Goal: Find specific page/section: Find specific page/section

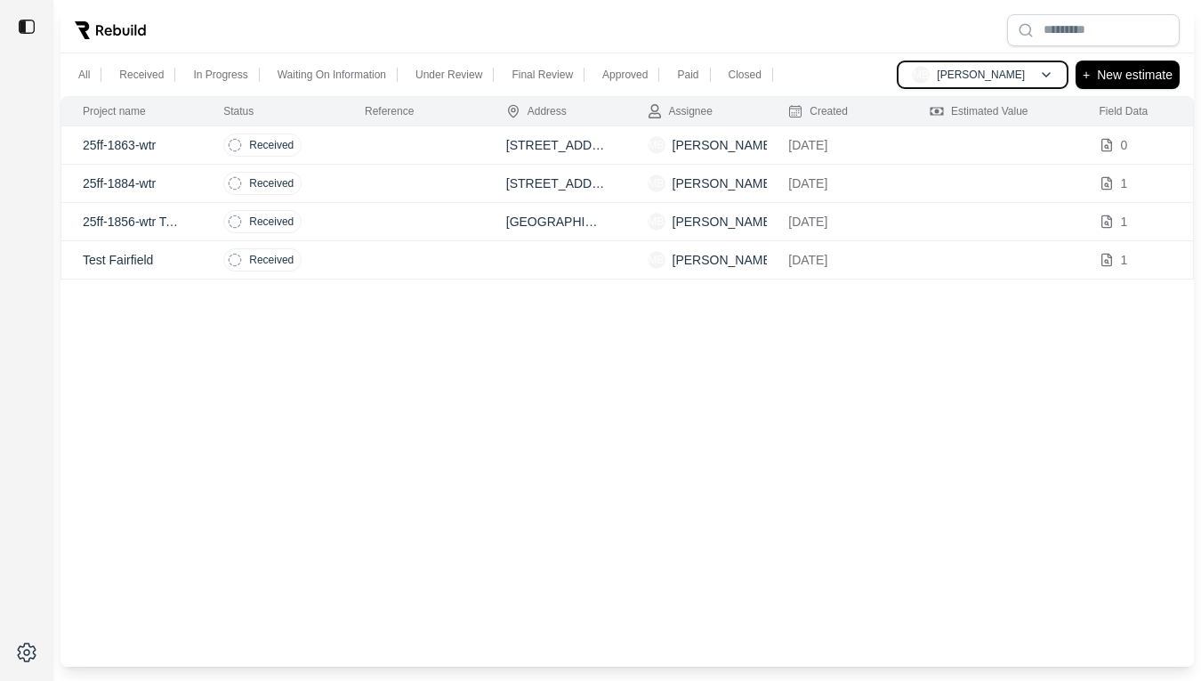
click at [965, 72] on p "[PERSON_NAME]" at bounding box center [981, 75] width 88 height 14
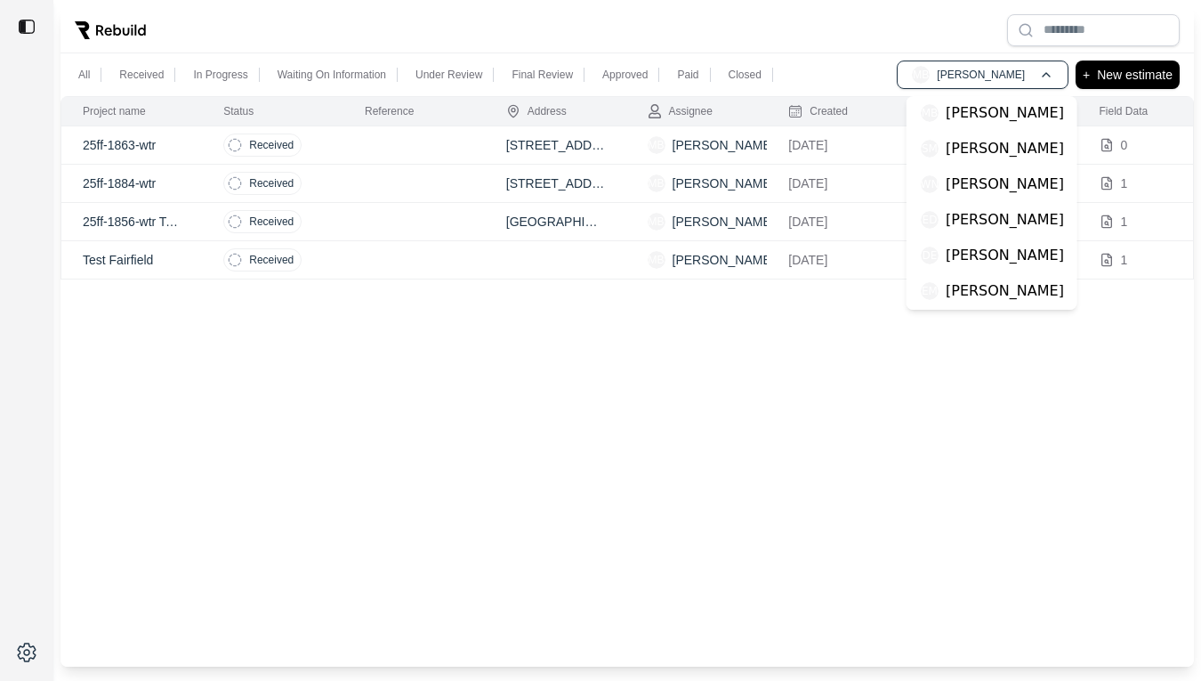
scroll to position [216, 0]
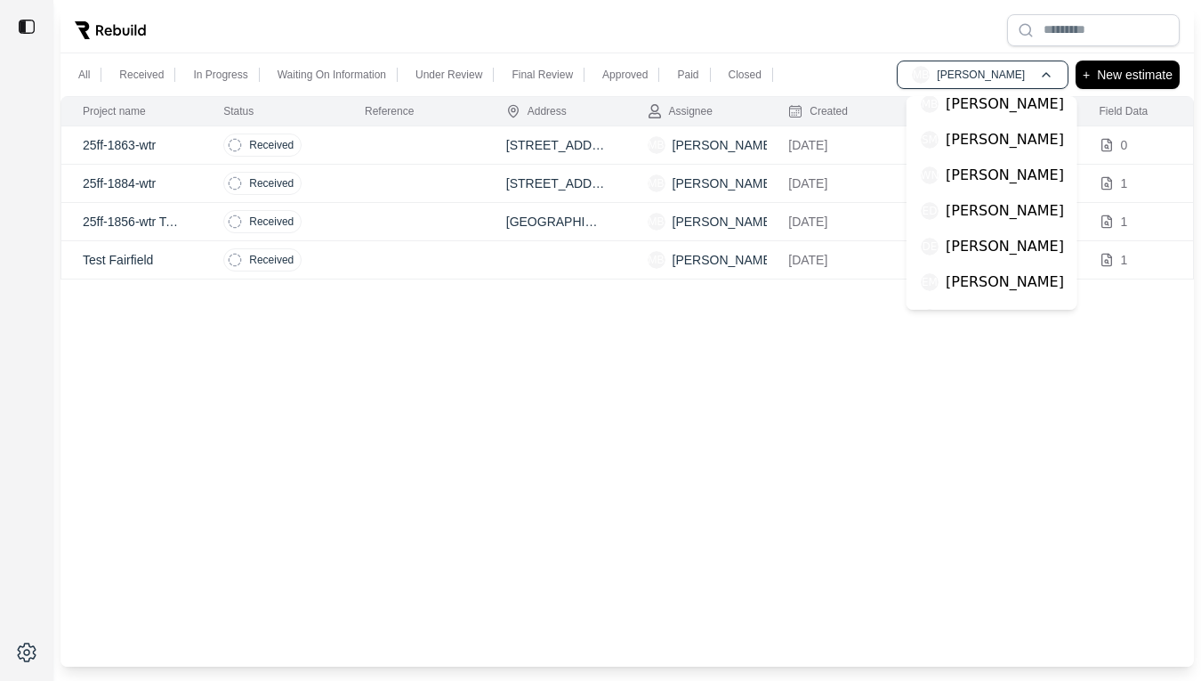
click at [1001, 229] on div "DE [PERSON_NAME]" at bounding box center [992, 247] width 157 height 36
click at [996, 236] on p "[PERSON_NAME]" at bounding box center [1005, 246] width 118 height 21
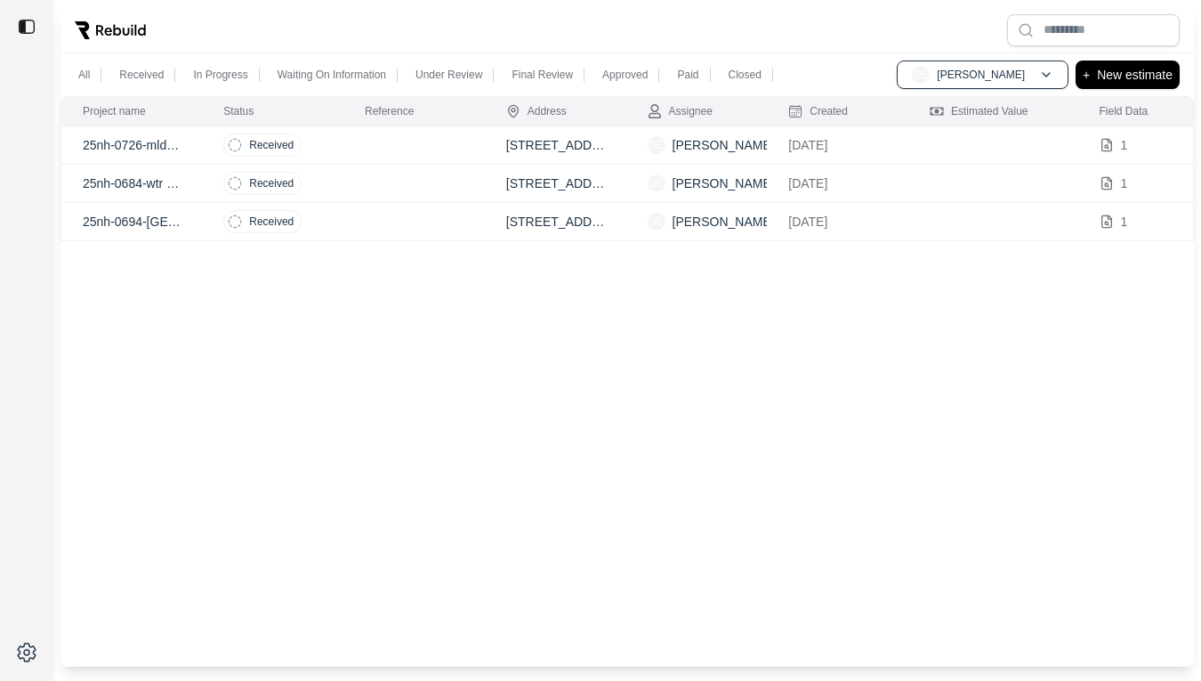
click at [397, 181] on td at bounding box center [413, 184] width 141 height 38
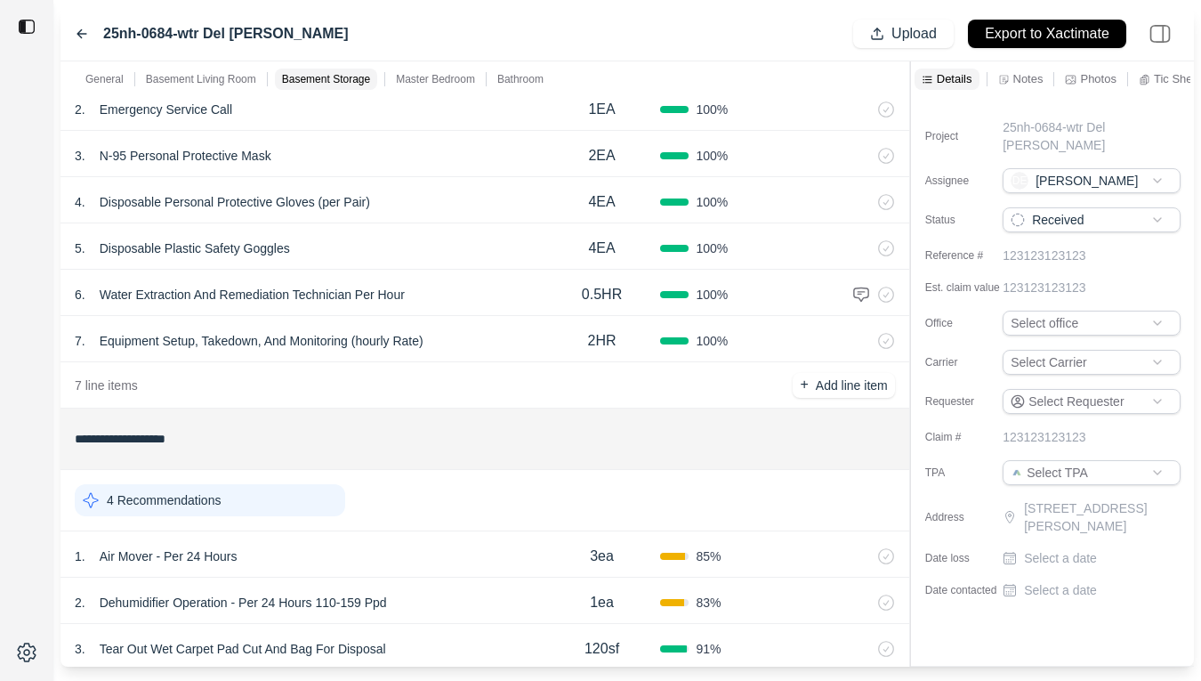
scroll to position [165, 0]
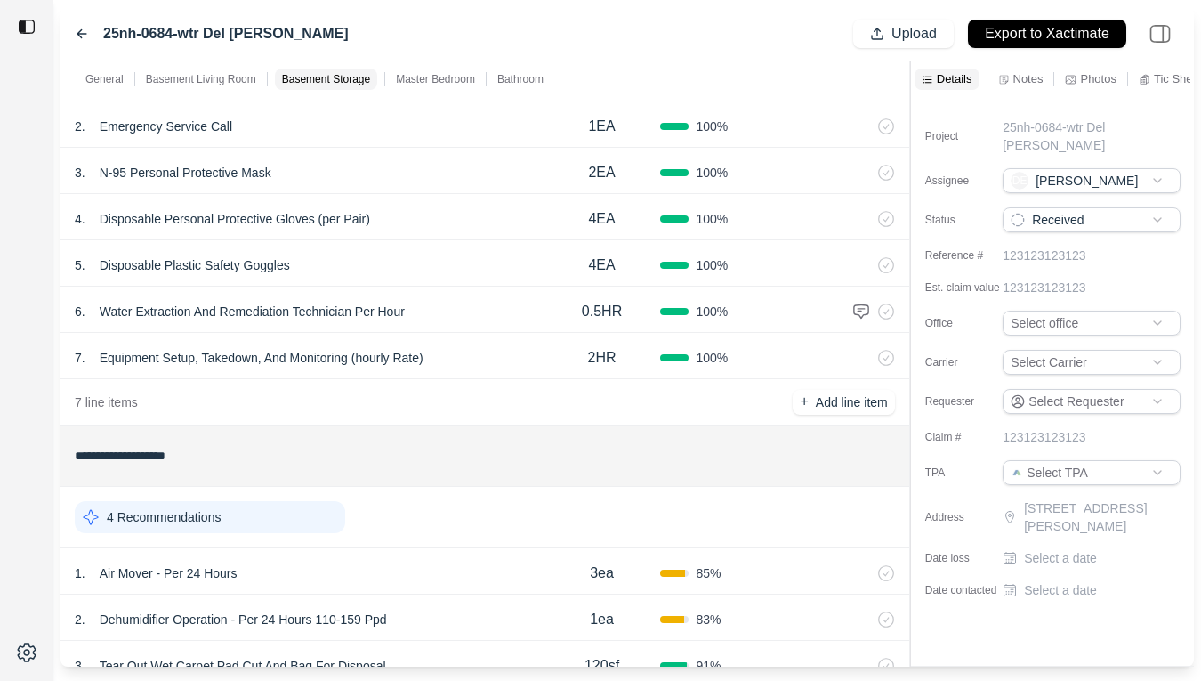
click at [77, 35] on icon at bounding box center [81, 34] width 9 height 8
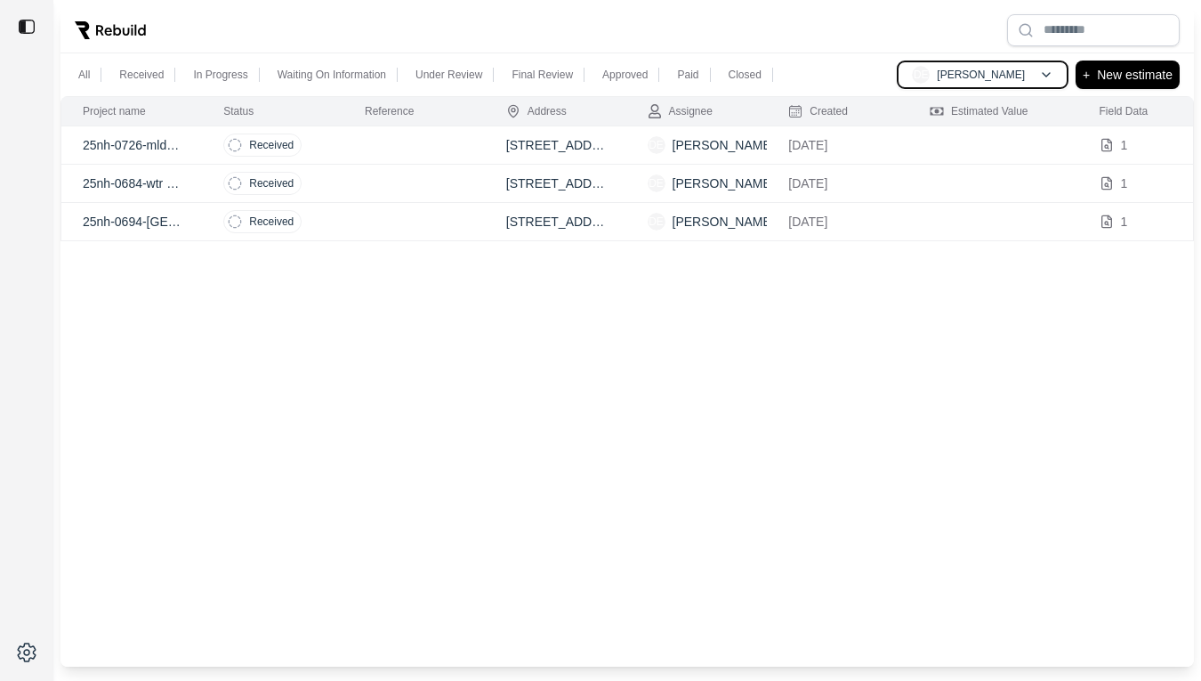
click at [949, 79] on div "DE [PERSON_NAME]" at bounding box center [968, 75] width 113 height 18
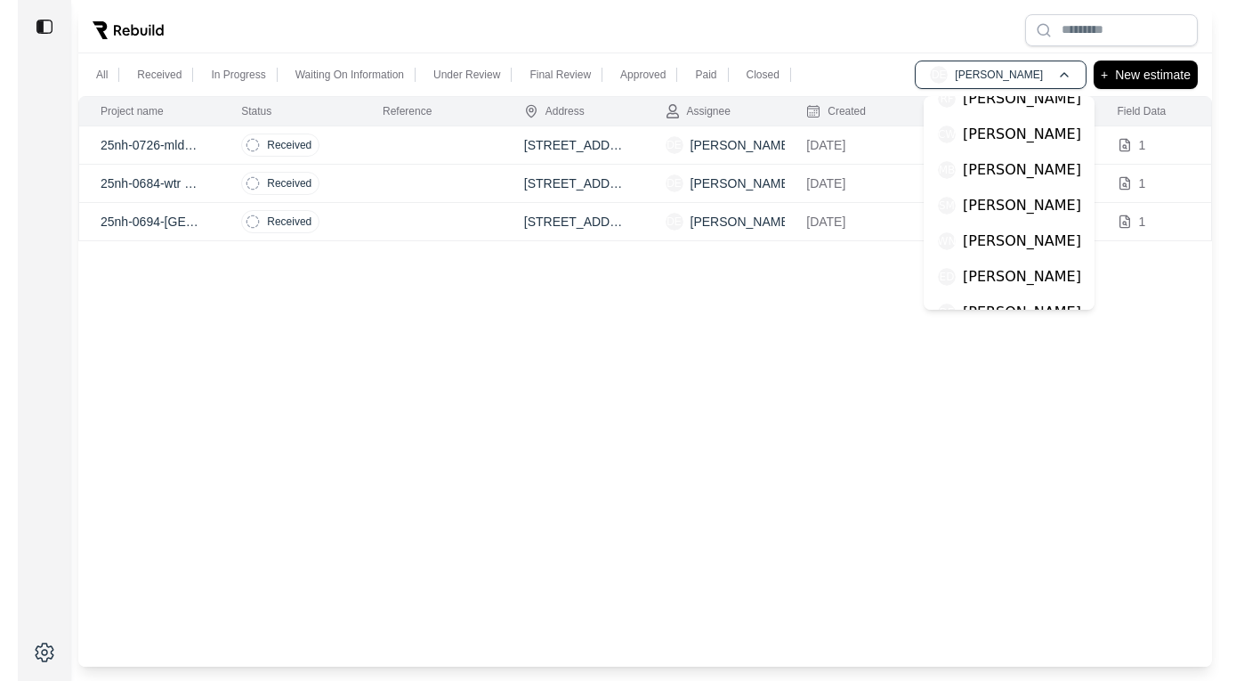
scroll to position [152, 0]
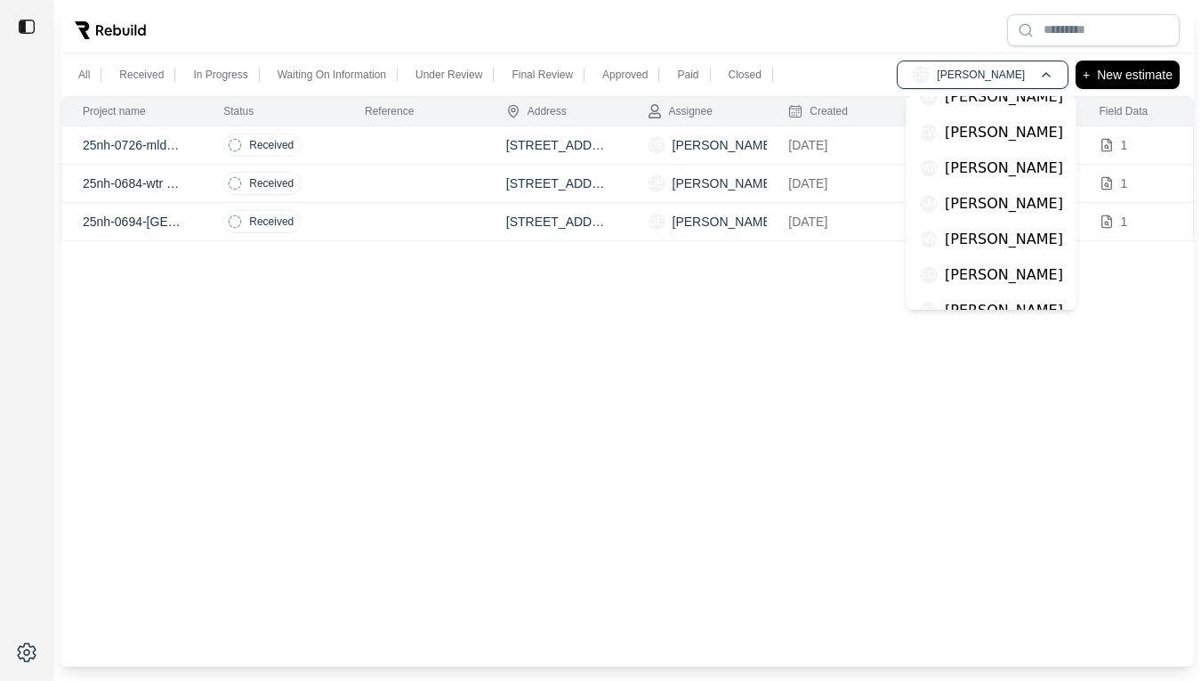
click at [1016, 158] on p "[PERSON_NAME]" at bounding box center [1004, 168] width 118 height 21
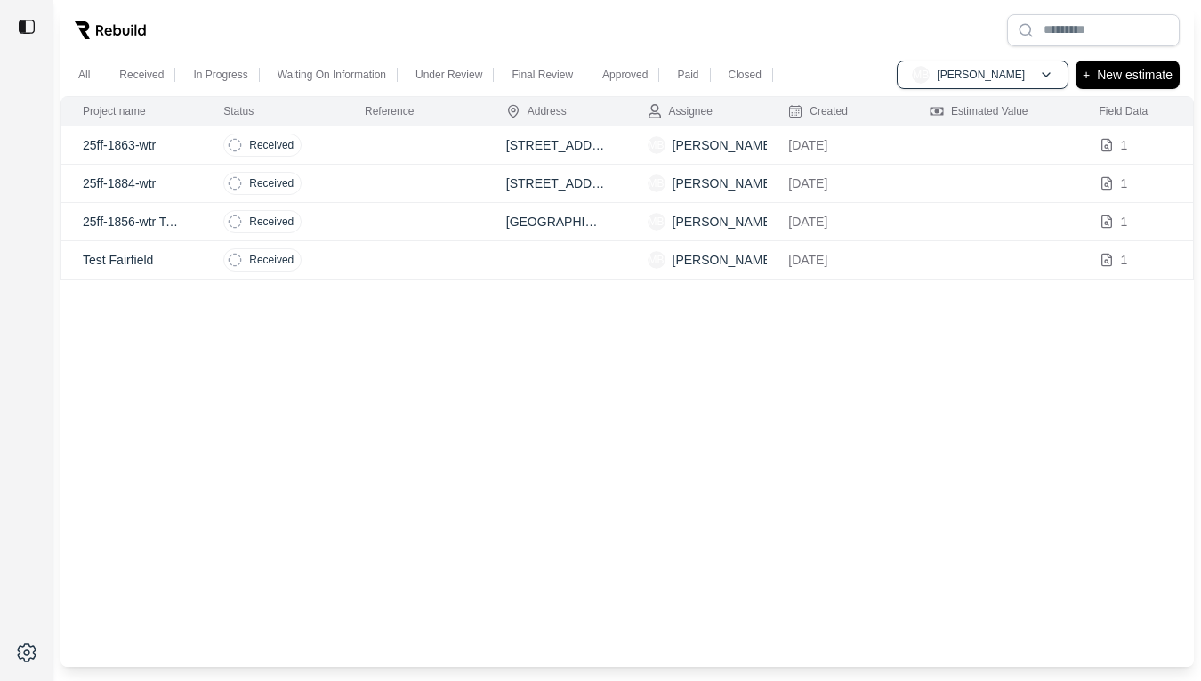
click at [368, 218] on td at bounding box center [413, 222] width 141 height 38
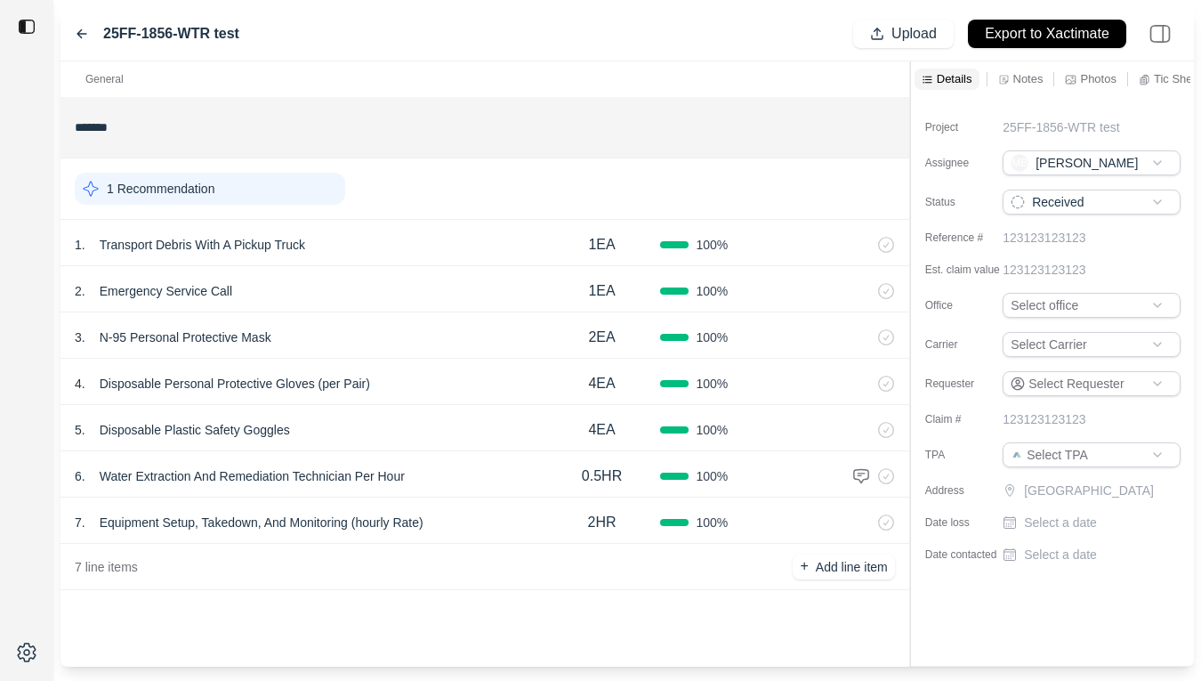
click at [78, 34] on icon at bounding box center [81, 34] width 9 height 8
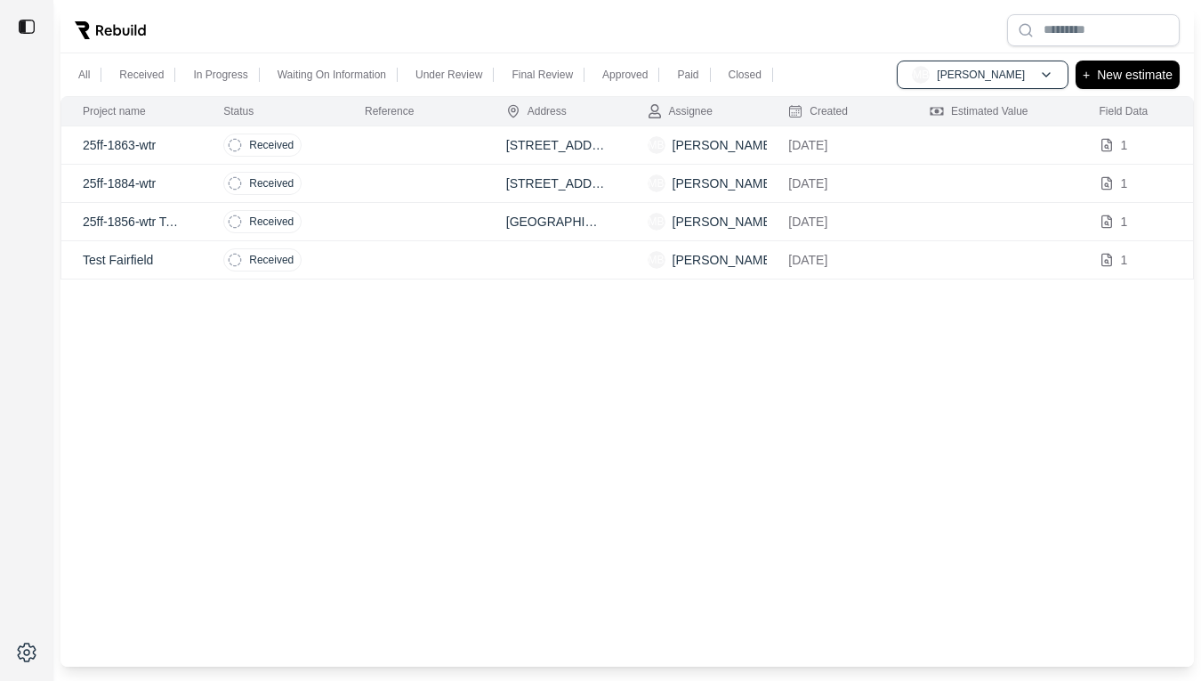
click at [353, 155] on td at bounding box center [413, 145] width 141 height 38
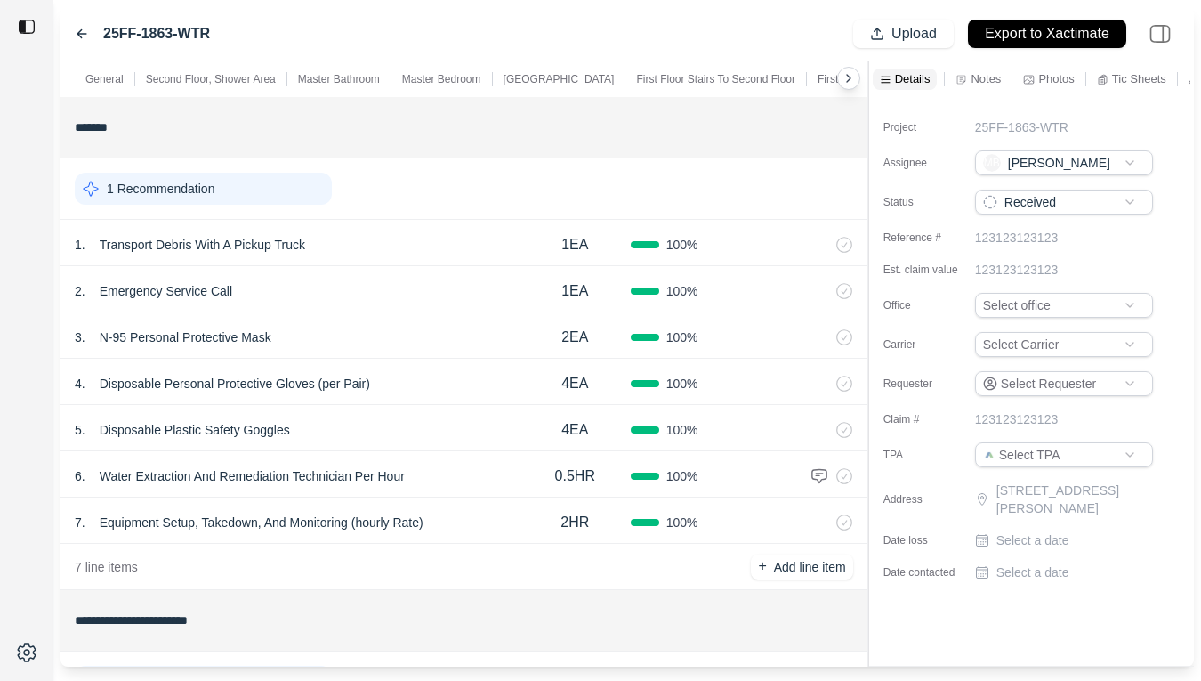
click at [871, 251] on div "**********" at bounding box center [628, 363] width 1134 height 605
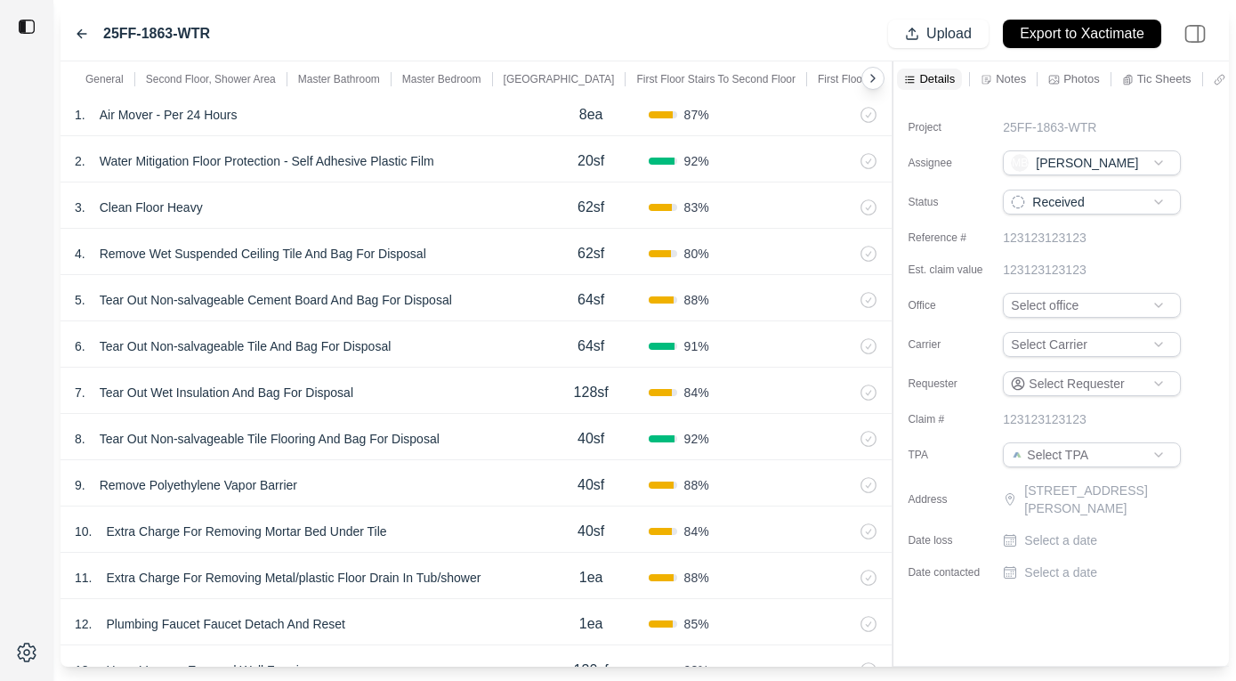
scroll to position [199, 0]
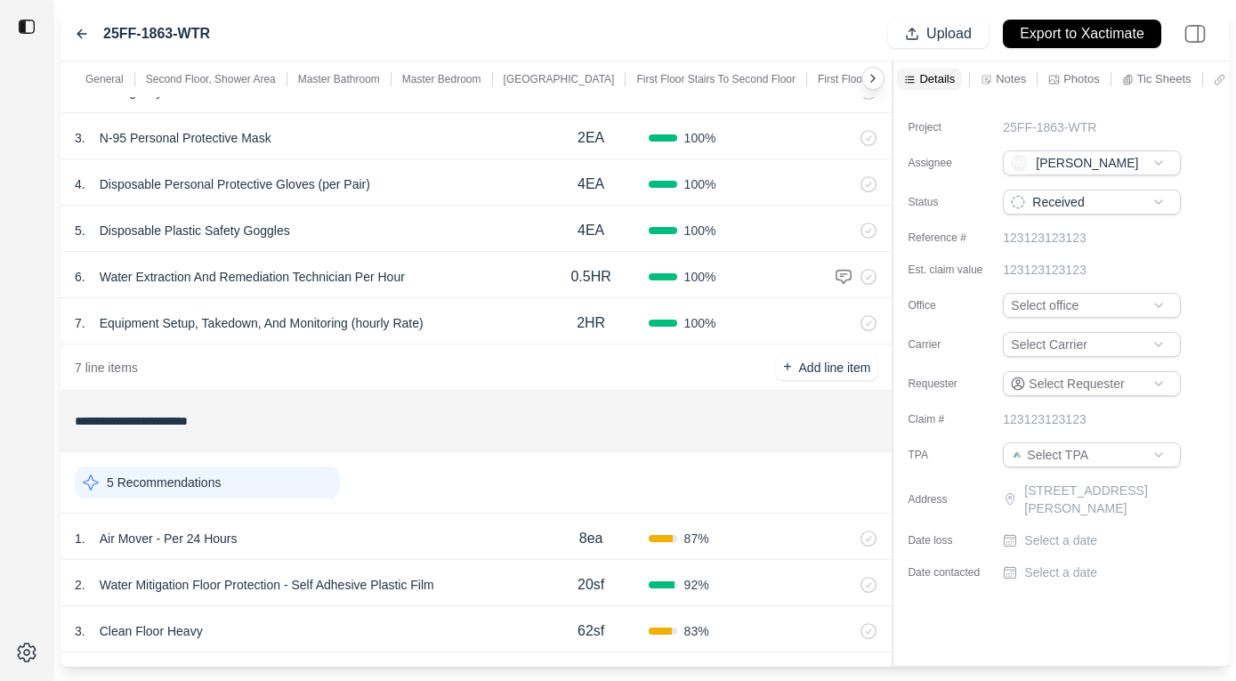
click at [424, 537] on div "1 . Air Mover - Per 24 Hours" at bounding box center [304, 538] width 459 height 25
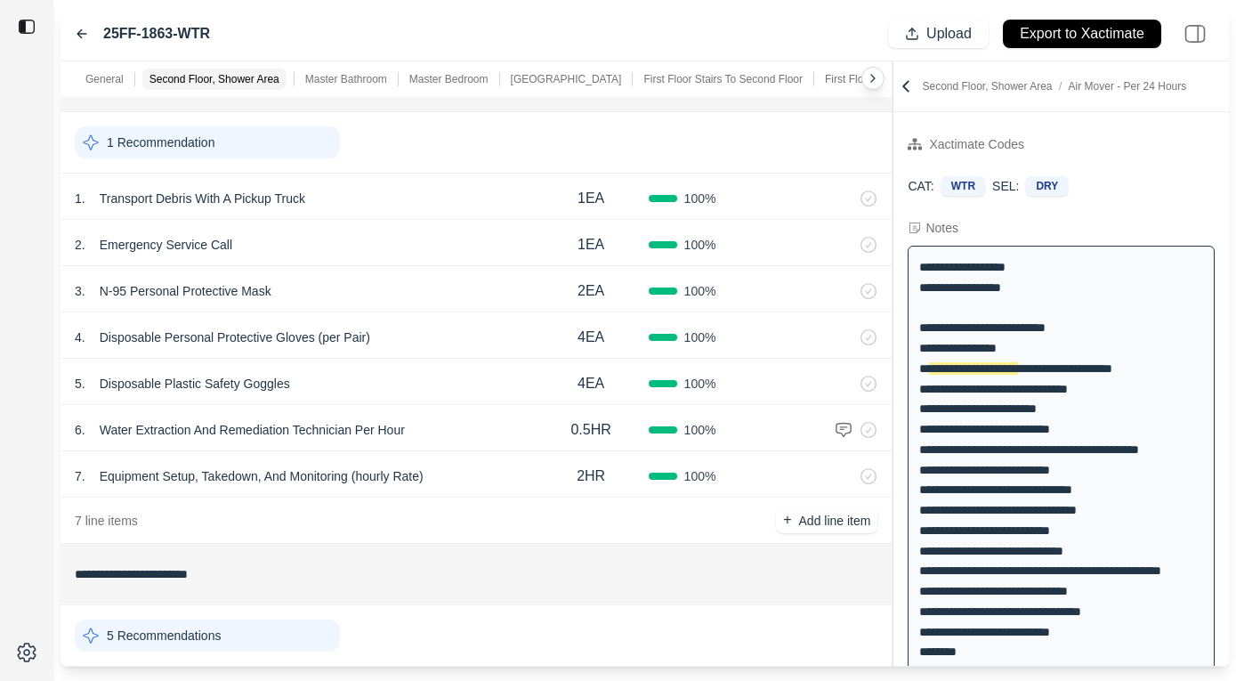
scroll to position [0, 0]
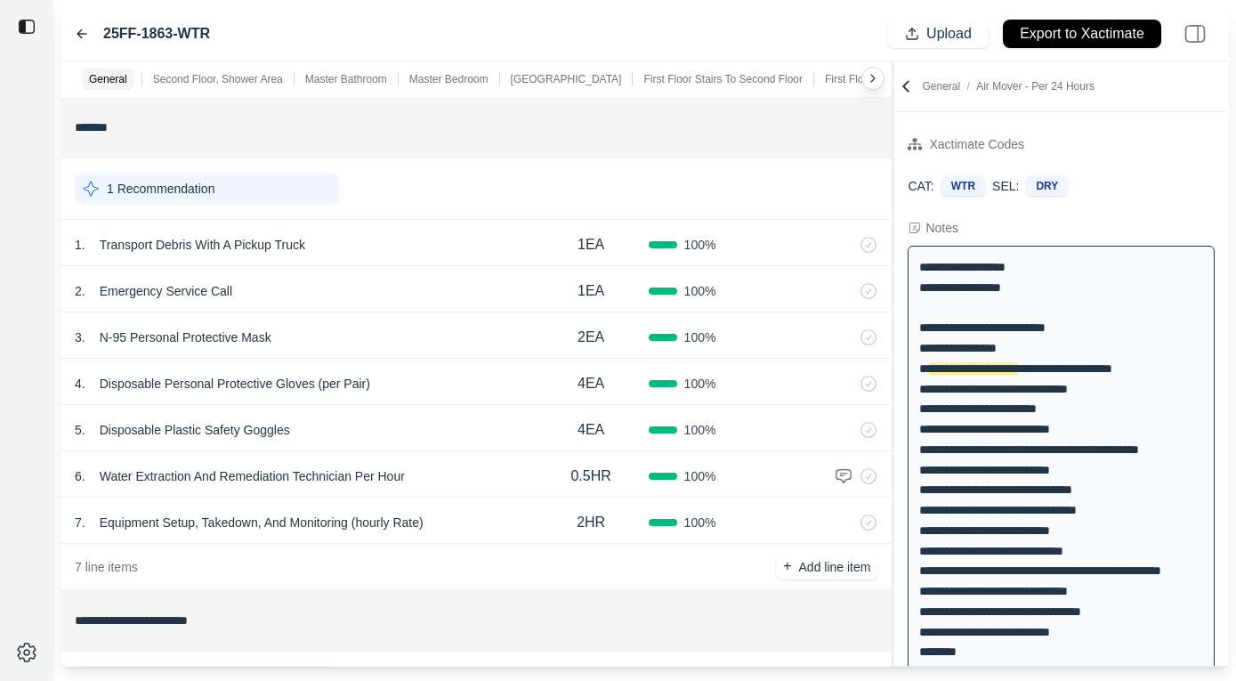
click at [905, 85] on icon at bounding box center [906, 86] width 18 height 18
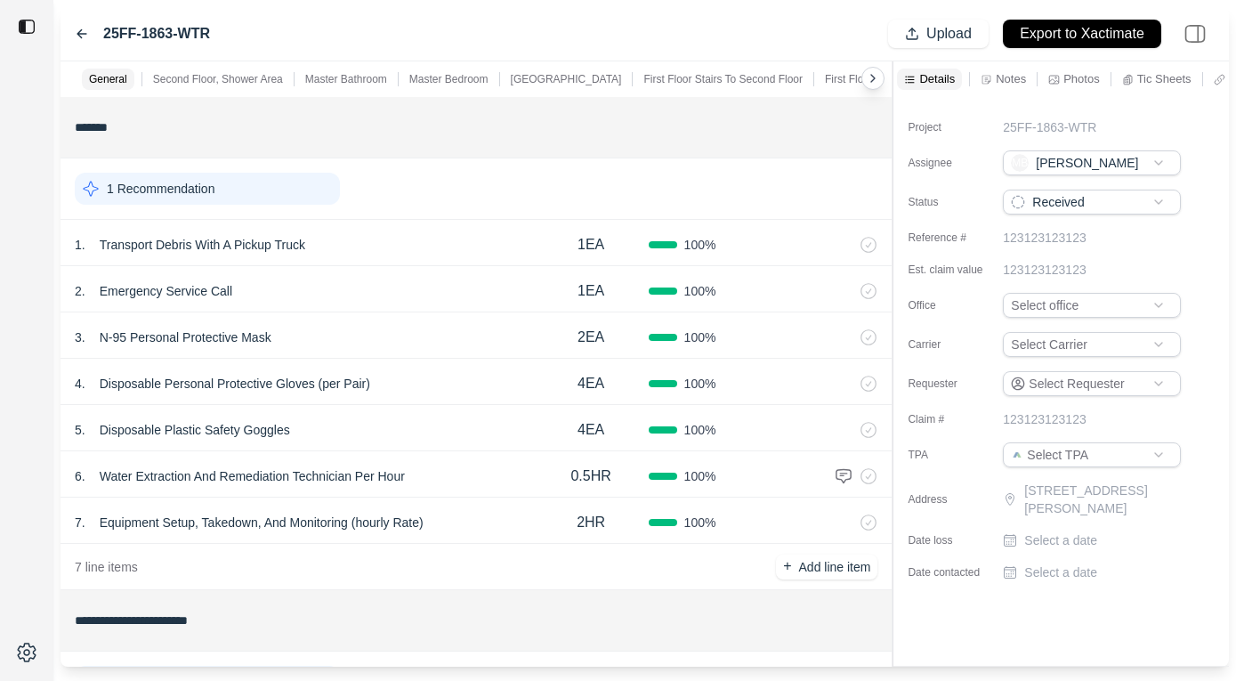
click at [1122, 164] on html "**********" at bounding box center [618, 340] width 1236 height 681
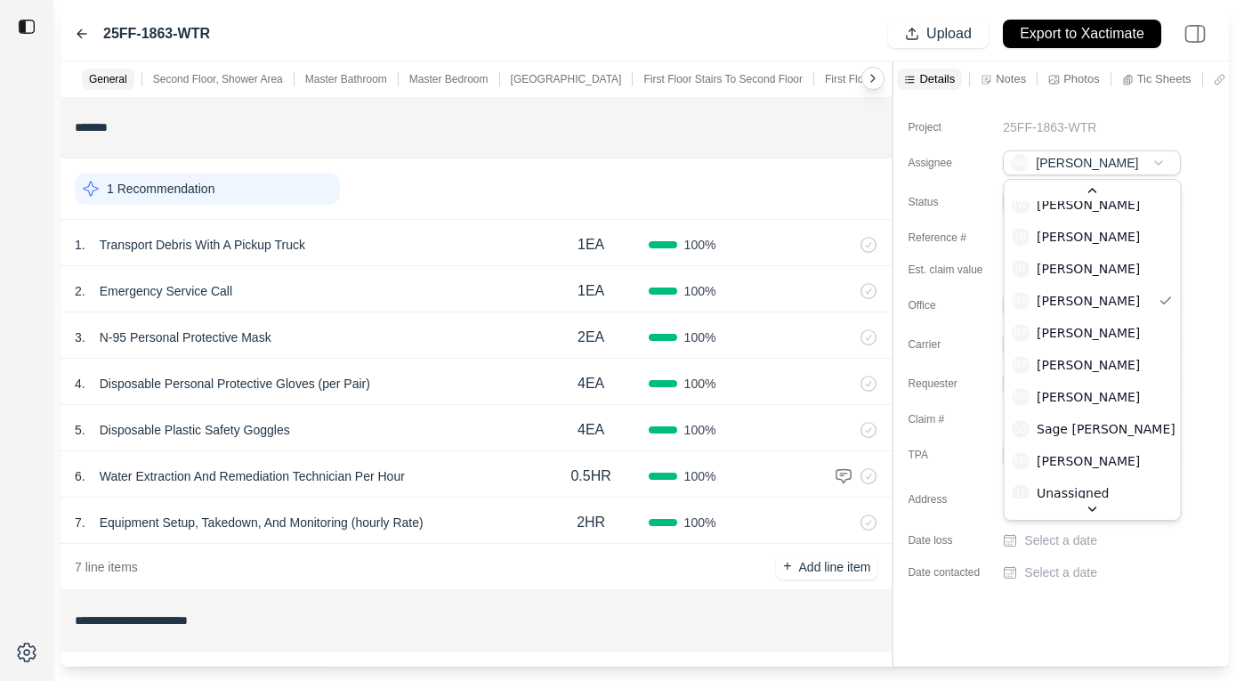
scroll to position [300, 0]
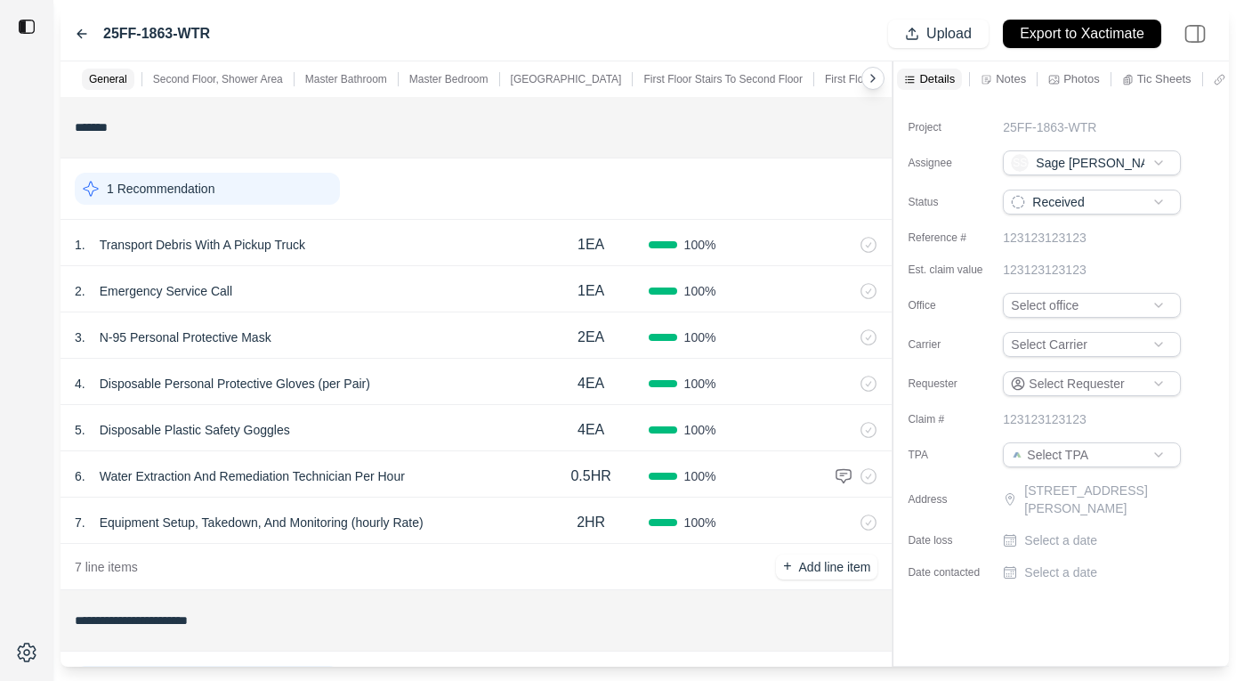
click at [966, 195] on label "Status" at bounding box center [952, 202] width 89 height 14
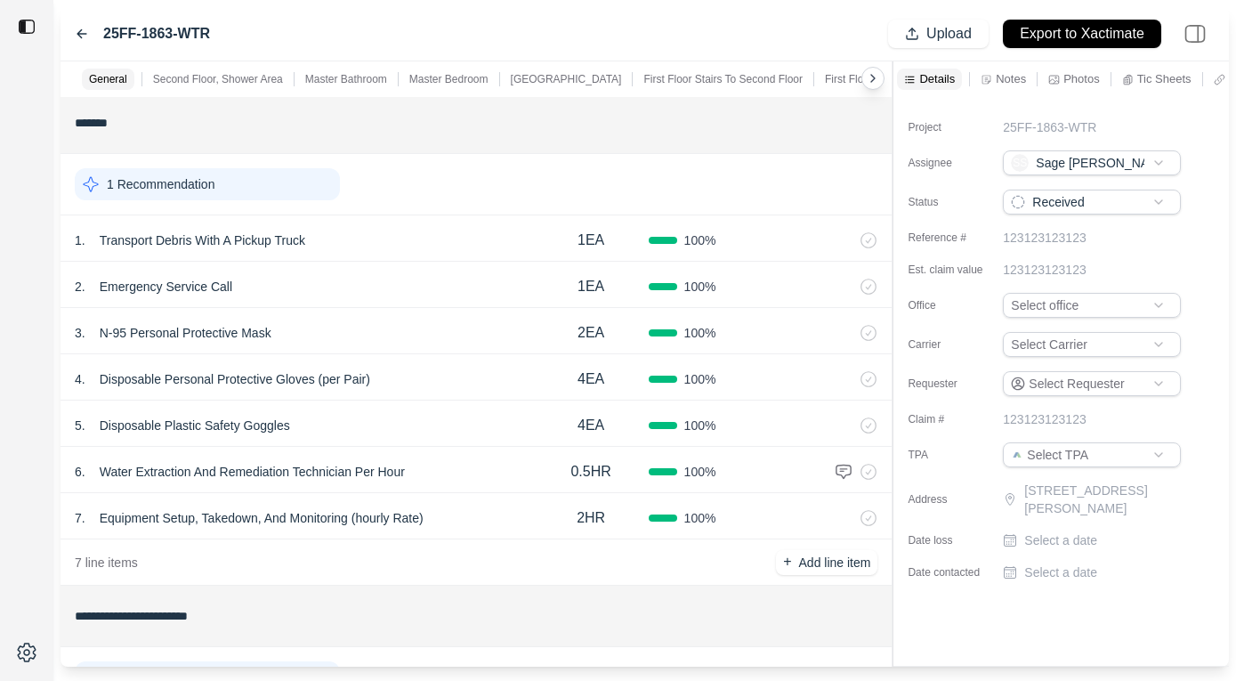
scroll to position [0, 0]
